Goal: Transaction & Acquisition: Purchase product/service

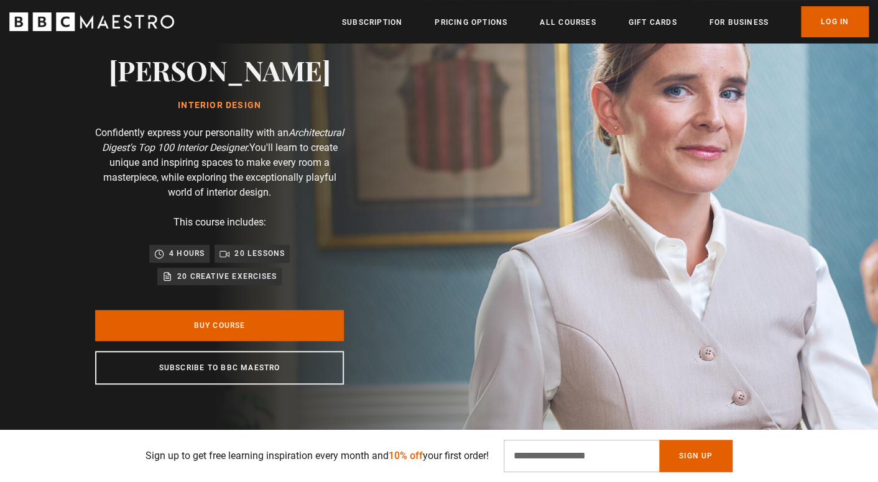
scroll to position [87, 0]
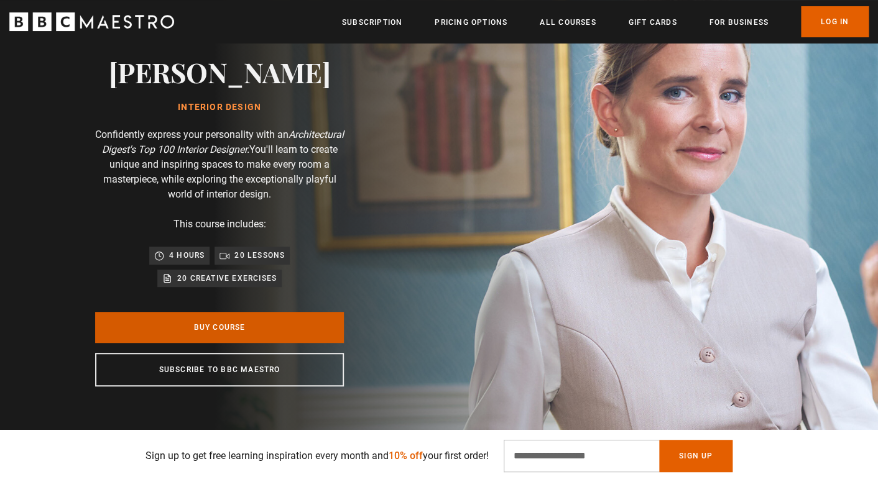
click at [259, 326] on link "Buy Course" at bounding box center [219, 327] width 249 height 31
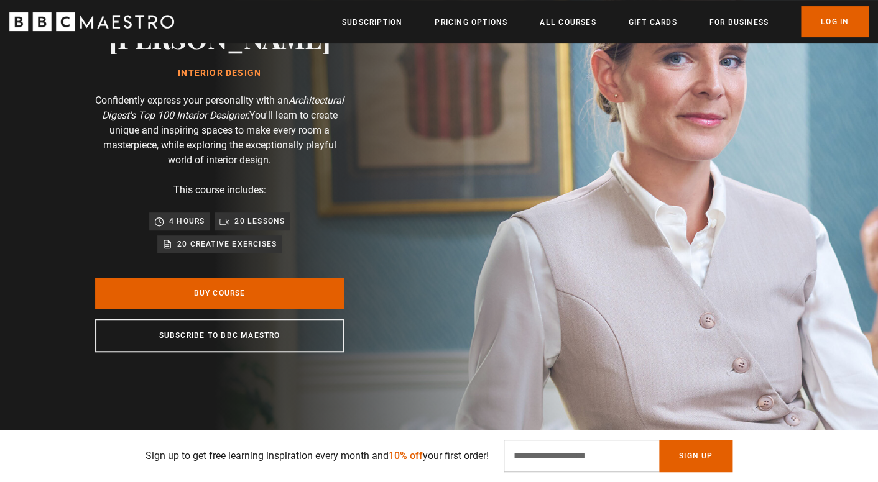
scroll to position [122, 0]
click at [255, 249] on p "20 creative exercises" at bounding box center [226, 243] width 99 height 12
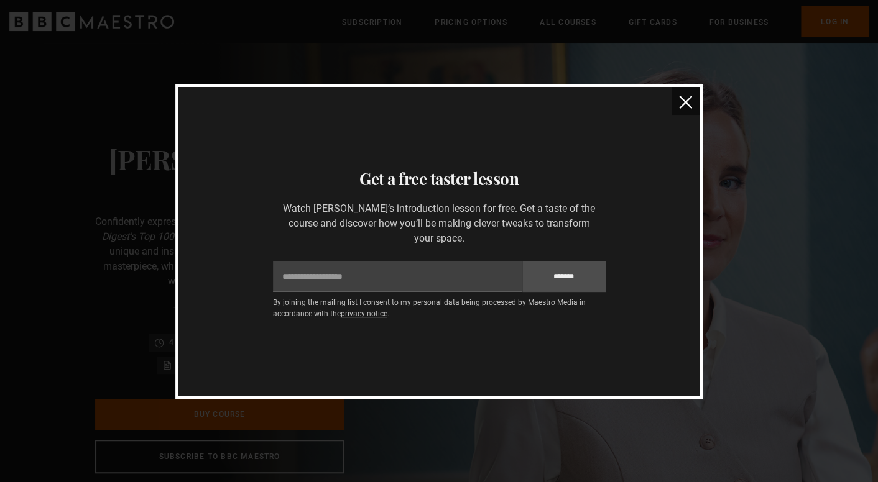
click at [681, 109] on img "close" at bounding box center [685, 102] width 13 height 13
